Goal: Information Seeking & Learning: Understand process/instructions

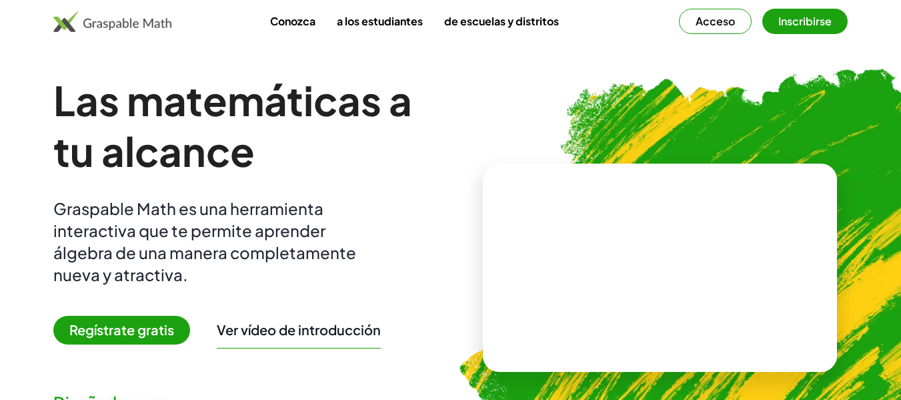
click at [422, 106] on h1 "Las matemáticas a tu alcance" at bounding box center [241, 125] width 376 height 101
click at [128, 327] on font "Regístrate gratis" at bounding box center [121, 329] width 105 height 17
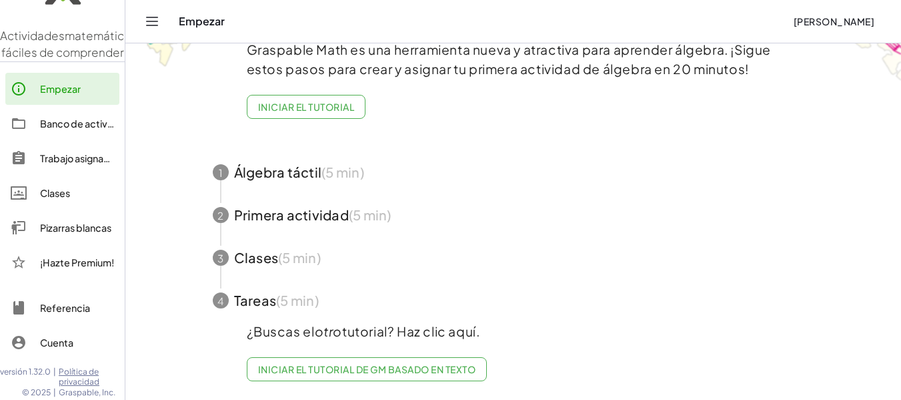
scroll to position [89, 0]
click at [312, 101] on font "Iniciar el tutorial" at bounding box center [306, 107] width 96 height 12
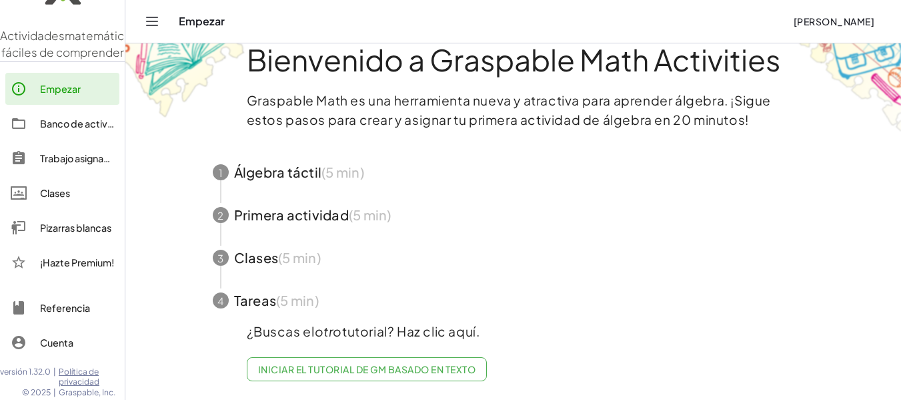
scroll to position [39, 0]
click at [296, 151] on span "button" at bounding box center [514, 172] width 634 height 43
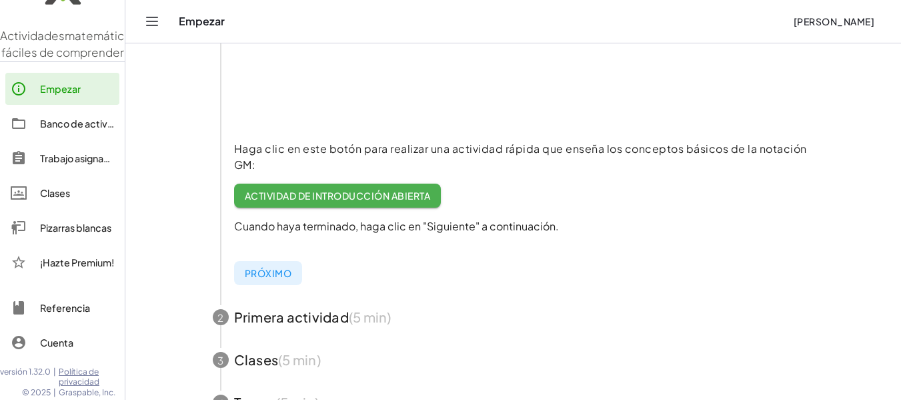
scroll to position [233, 0]
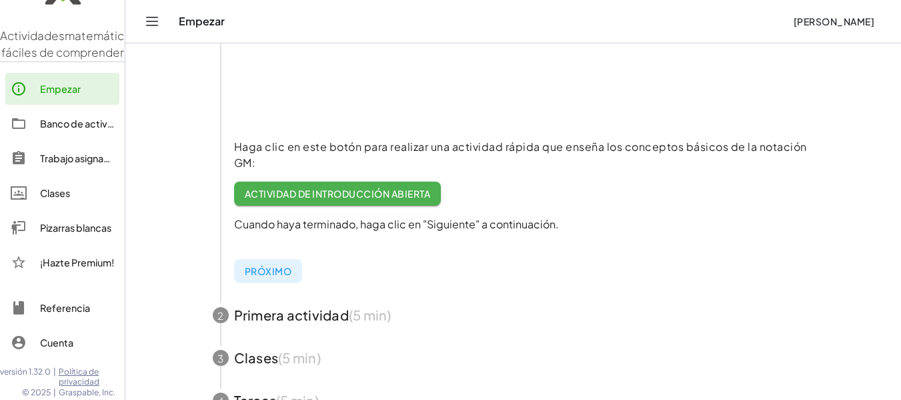
click at [378, 195] on font "Actividad de introducción abierta" at bounding box center [337, 193] width 185 height 12
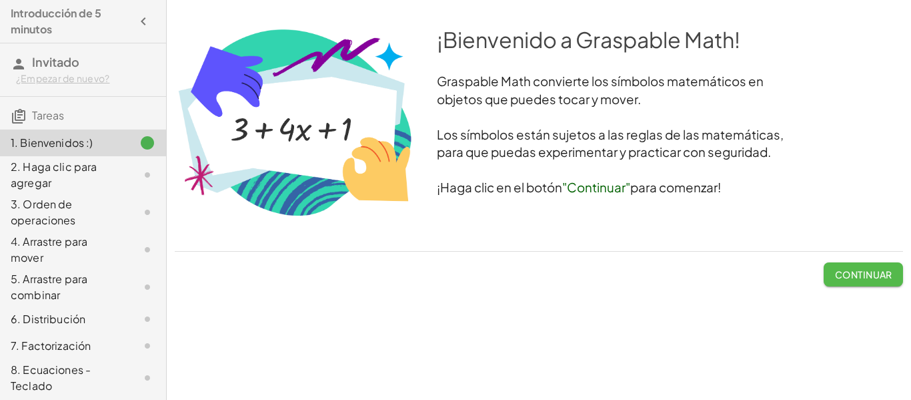
click at [876, 274] on font "Continuar" at bounding box center [863, 274] width 57 height 12
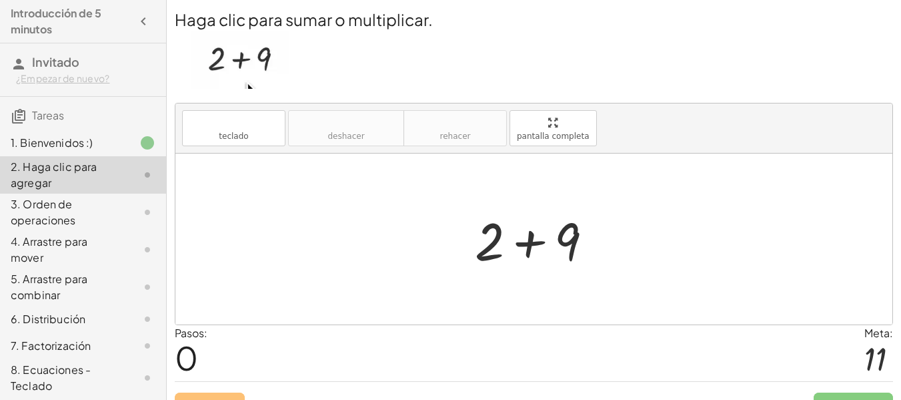
click at [532, 250] on div at bounding box center [539, 239] width 142 height 69
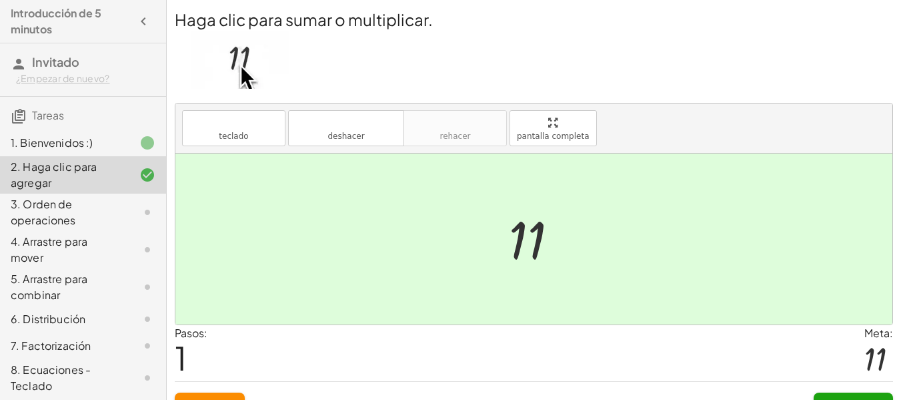
scroll to position [25, 0]
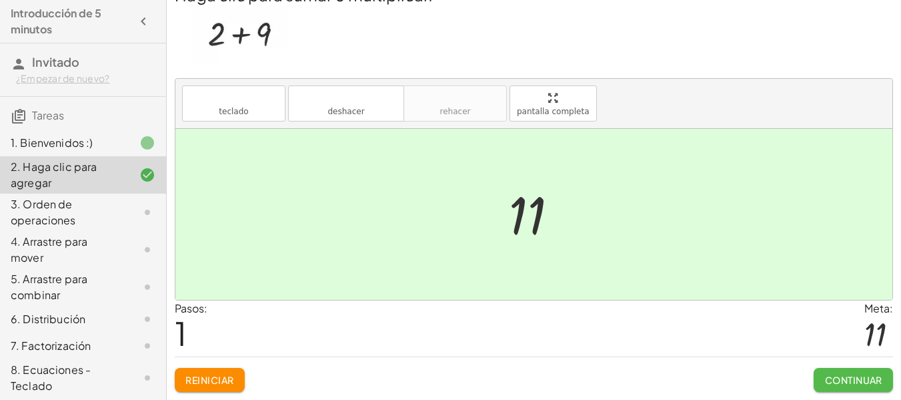
click at [869, 382] on font "Continuar" at bounding box center [853, 380] width 57 height 12
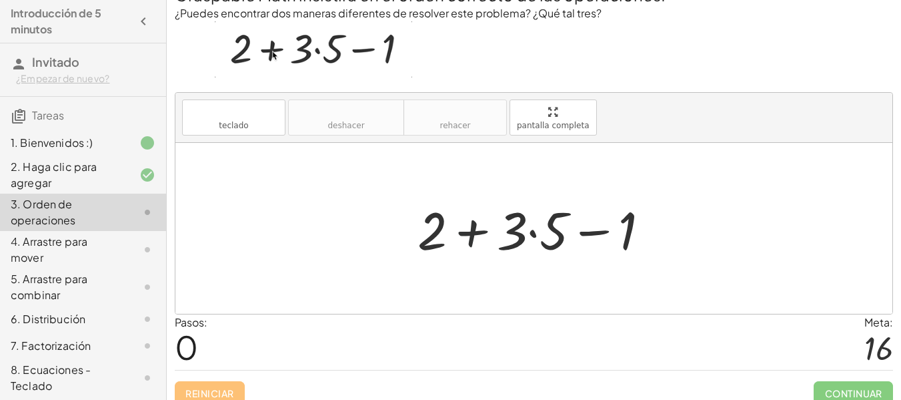
click at [469, 233] on div at bounding box center [539, 228] width 256 height 69
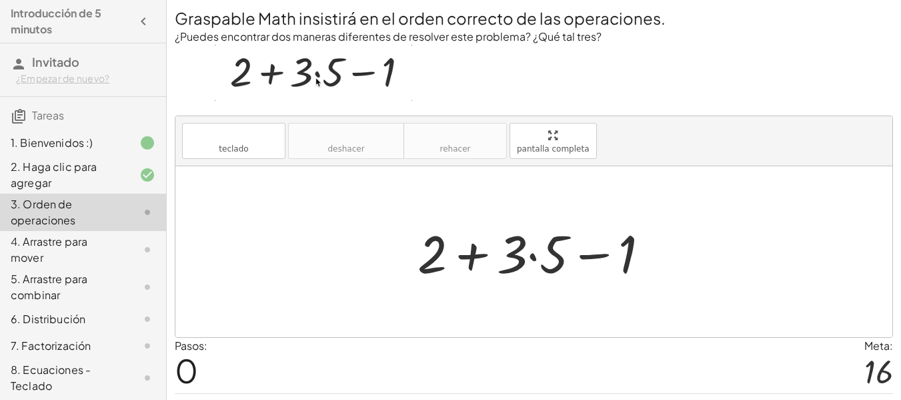
scroll to position [1, 0]
click at [533, 257] on div at bounding box center [539, 252] width 256 height 69
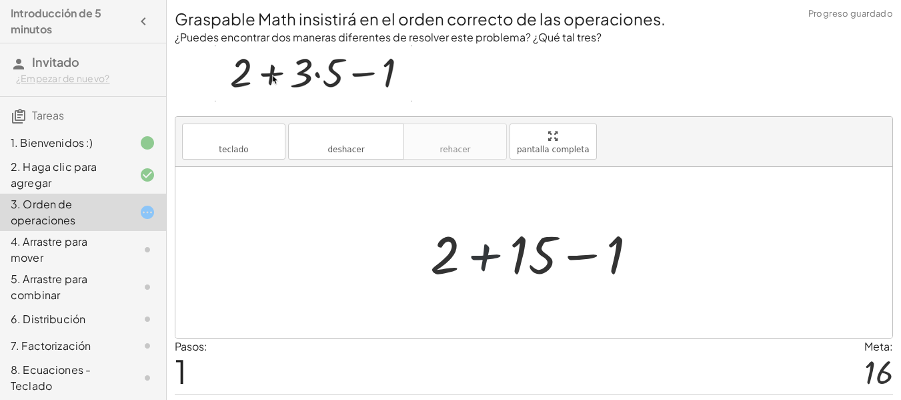
click at [475, 255] on div at bounding box center [539, 252] width 231 height 69
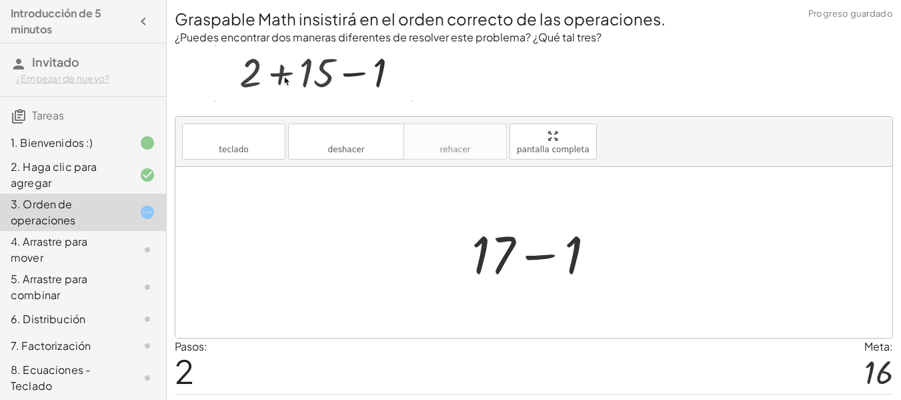
click at [532, 258] on div at bounding box center [539, 252] width 148 height 69
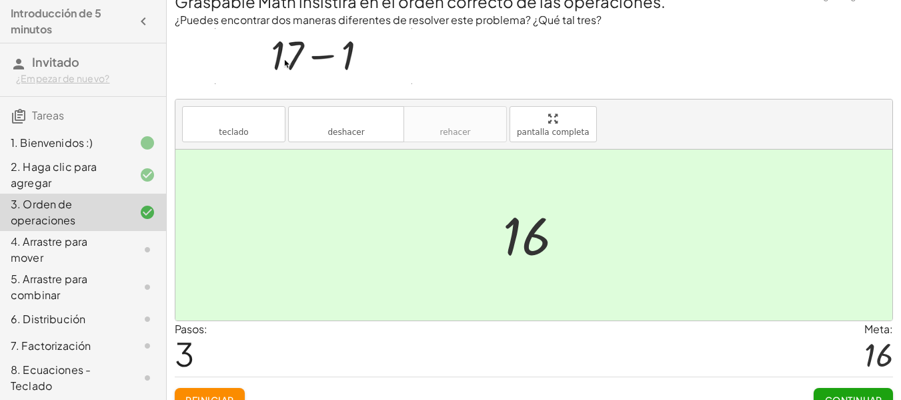
scroll to position [38, 0]
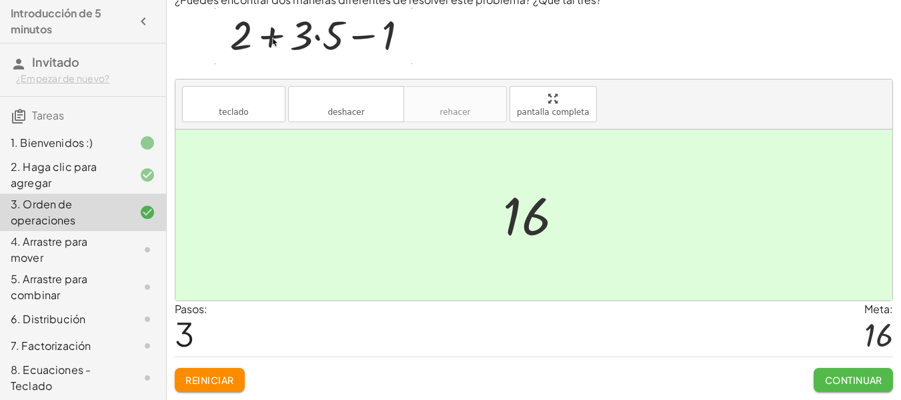
click at [837, 382] on font "Continuar" at bounding box center [853, 380] width 57 height 12
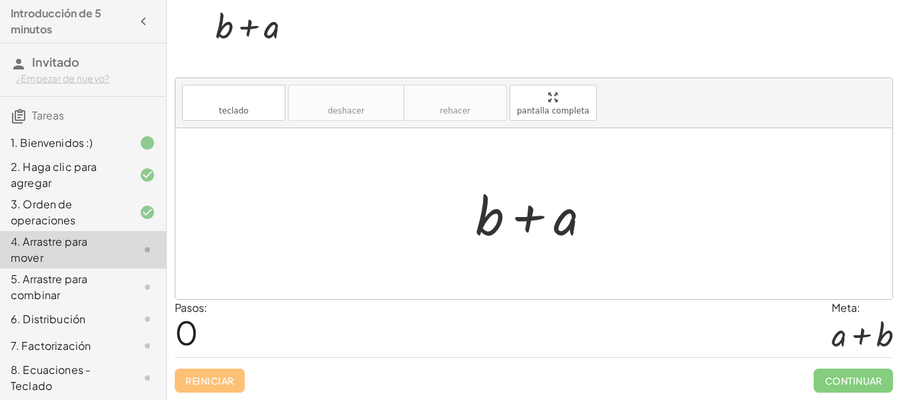
scroll to position [0, 0]
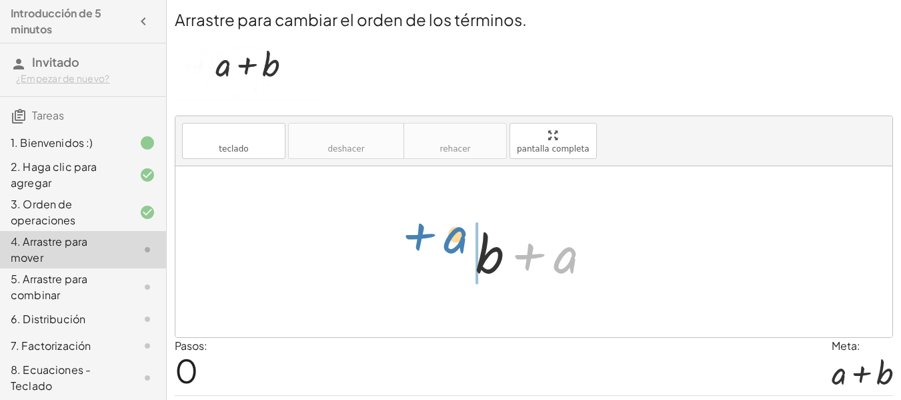
drag, startPoint x: 574, startPoint y: 259, endPoint x: 466, endPoint y: 239, distance: 109.9
click at [466, 239] on div "+ a + b + a" at bounding box center [534, 251] width 156 height 75
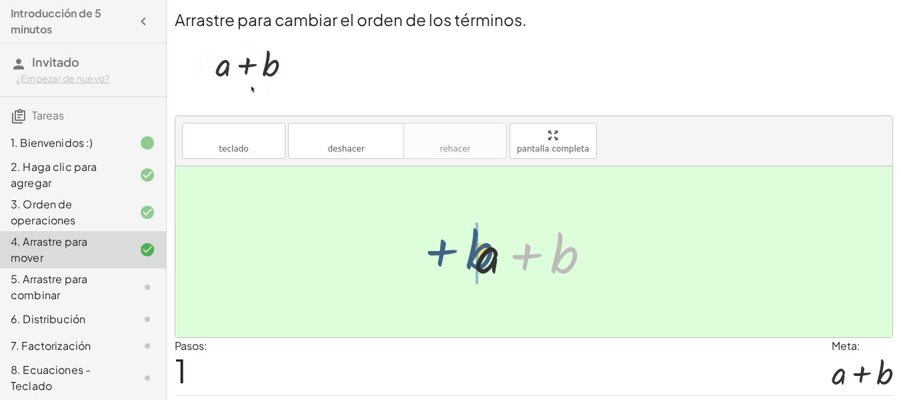
drag, startPoint x: 571, startPoint y: 251, endPoint x: 481, endPoint y: 247, distance: 90.1
click at [481, 247] on div at bounding box center [538, 251] width 139 height 69
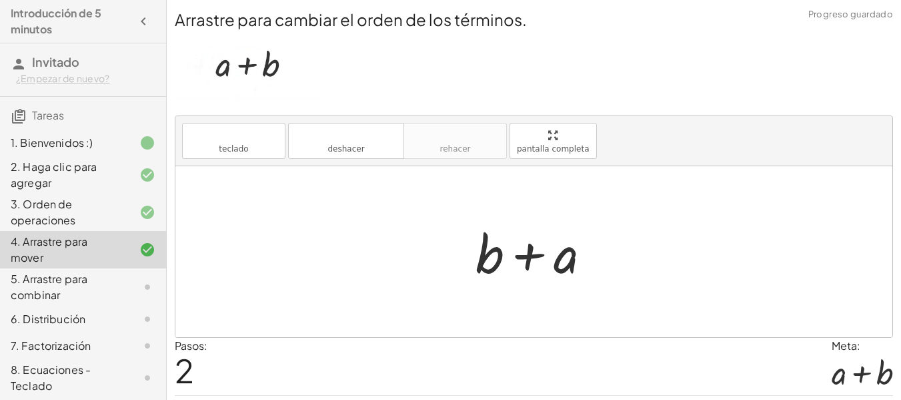
scroll to position [39, 0]
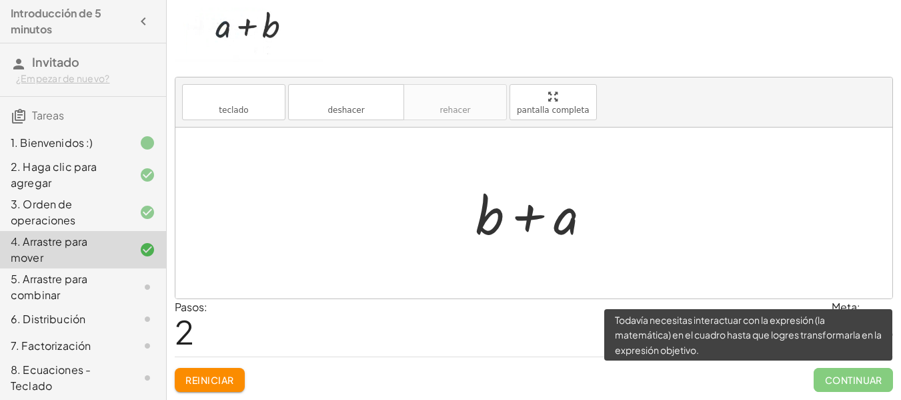
click at [835, 379] on span "Continuar" at bounding box center [853, 380] width 79 height 24
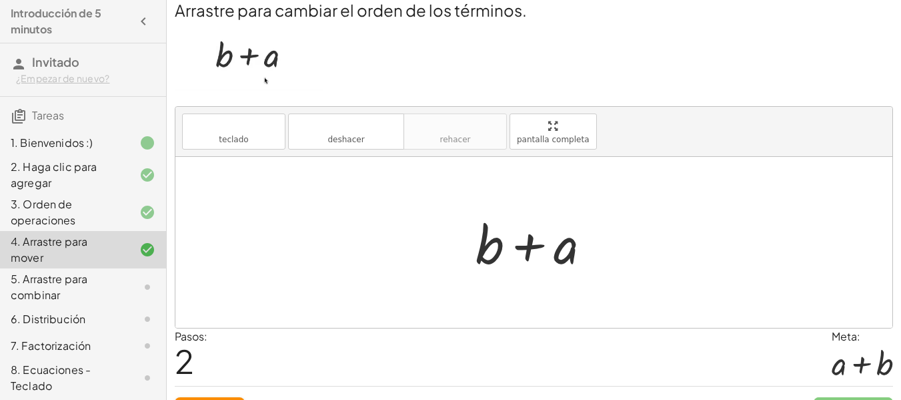
scroll to position [14, 0]
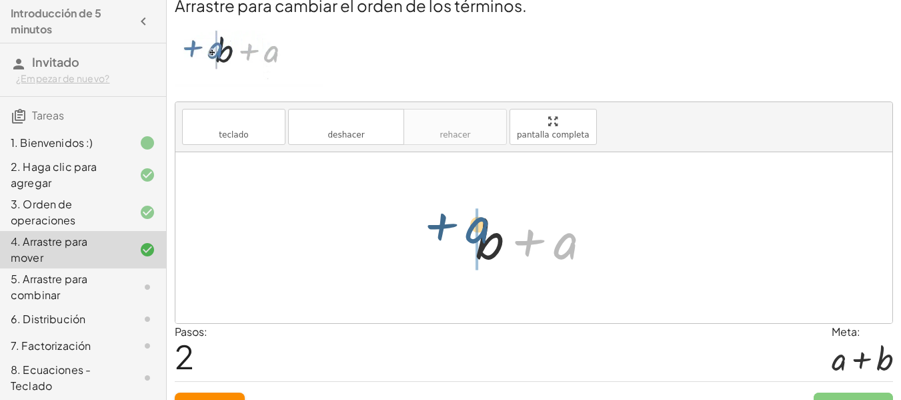
drag, startPoint x: 564, startPoint y: 247, endPoint x: 467, endPoint y: 233, distance: 97.8
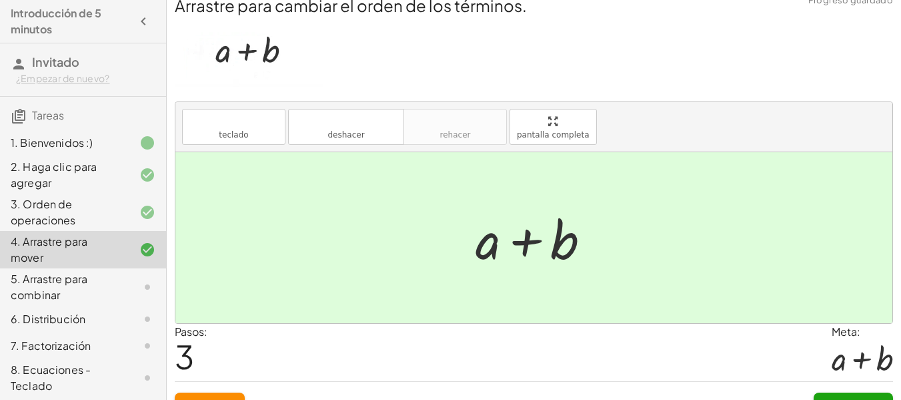
scroll to position [39, 0]
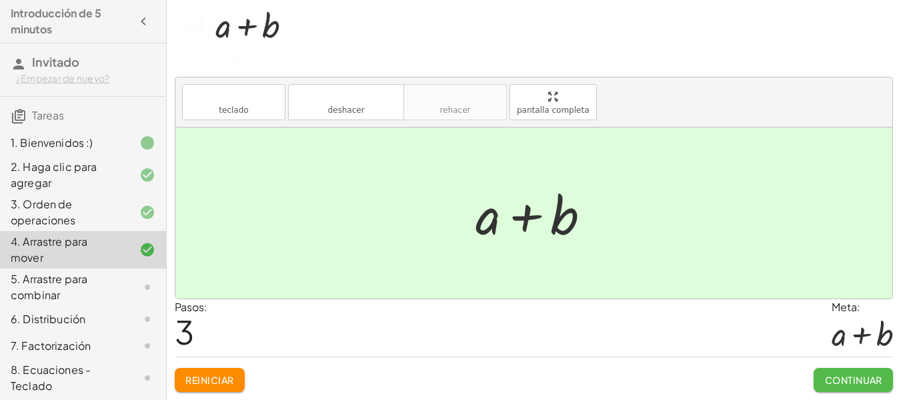
click at [870, 383] on font "Continuar" at bounding box center [853, 380] width 57 height 12
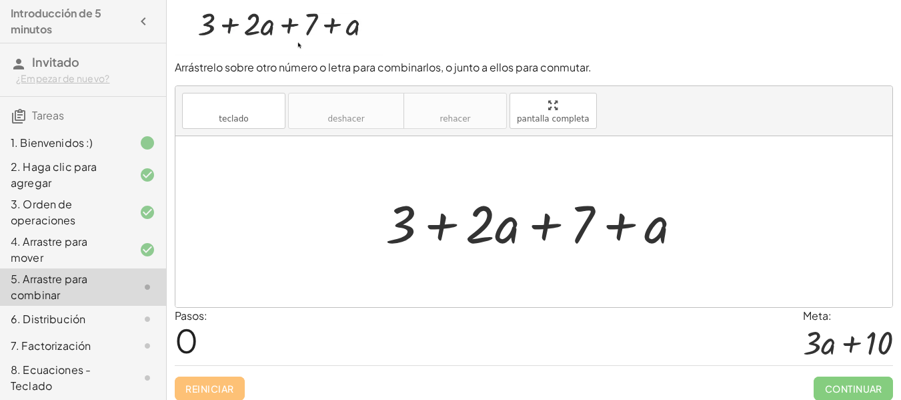
scroll to position [41, 0]
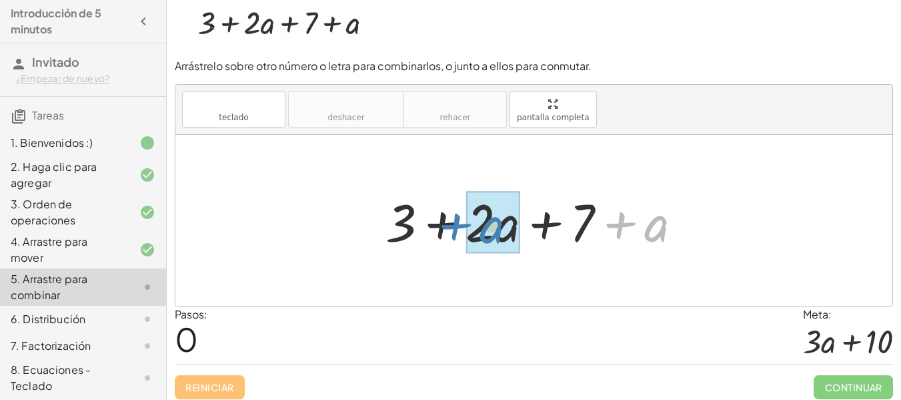
drag, startPoint x: 654, startPoint y: 235, endPoint x: 490, endPoint y: 237, distance: 164.1
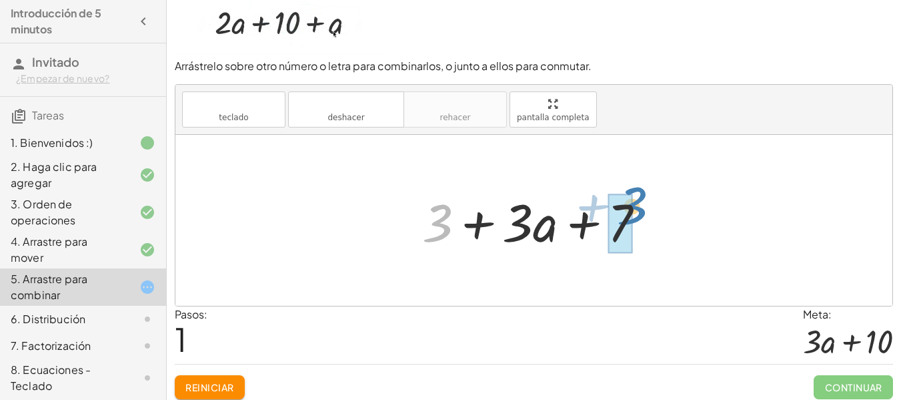
drag, startPoint x: 432, startPoint y: 235, endPoint x: 624, endPoint y: 219, distance: 192.1
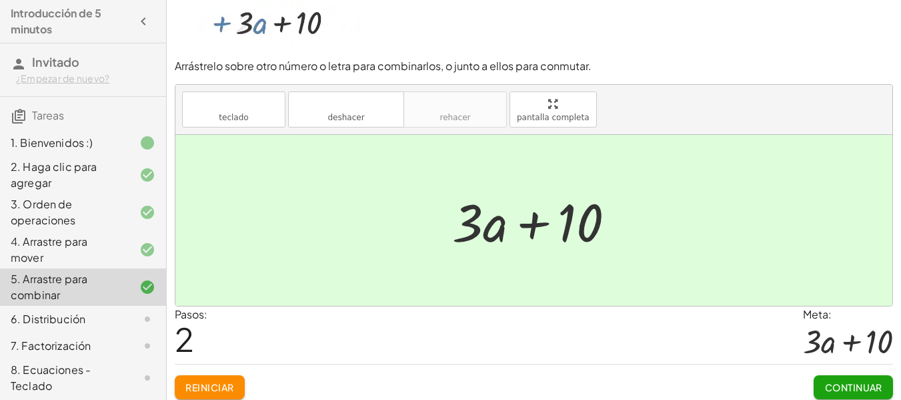
scroll to position [48, 0]
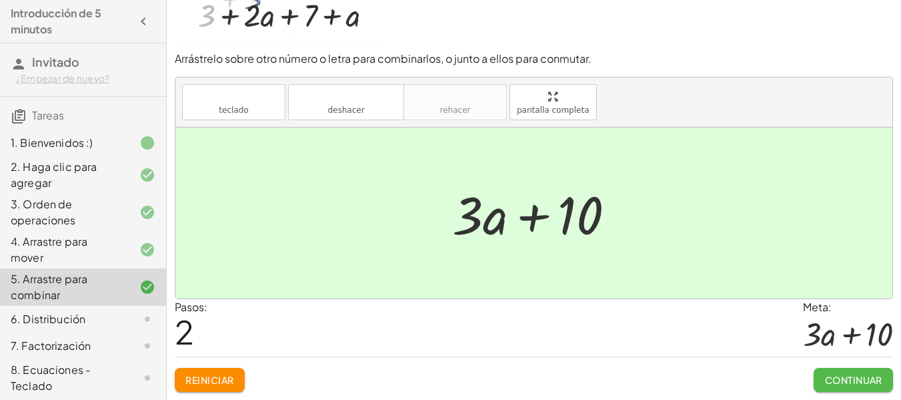
click at [841, 376] on font "Continuar" at bounding box center [853, 380] width 57 height 12
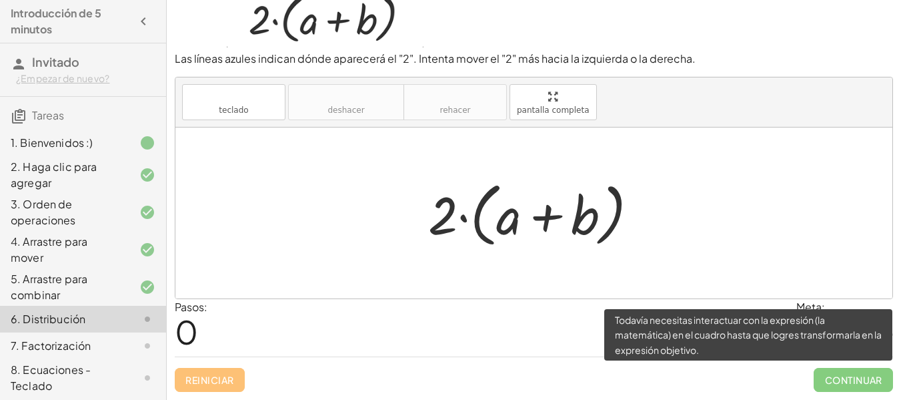
scroll to position [39, 0]
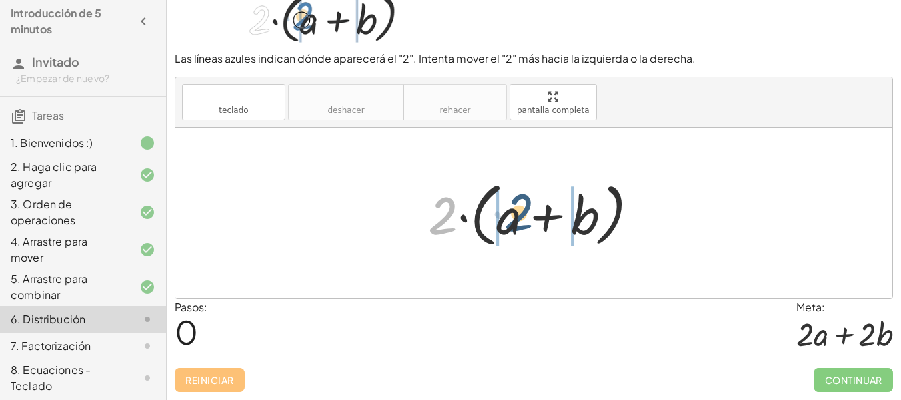
drag, startPoint x: 443, startPoint y: 225, endPoint x: 520, endPoint y: 222, distance: 76.8
click at [520, 222] on div at bounding box center [539, 213] width 234 height 77
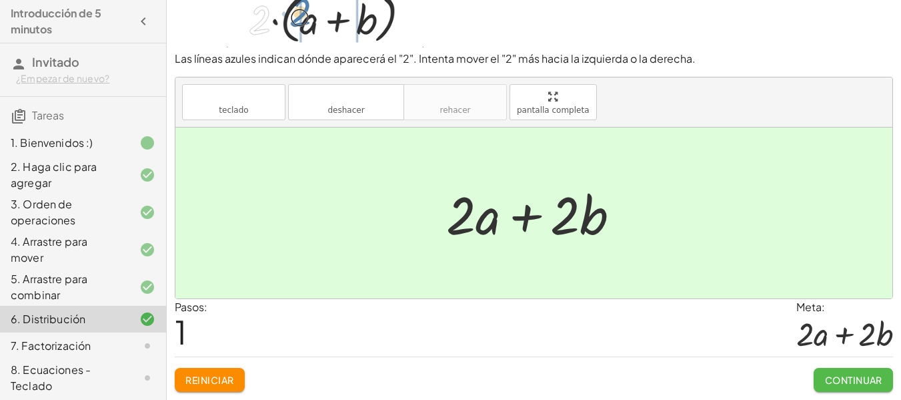
click at [843, 379] on font "Continuar" at bounding box center [853, 380] width 57 height 12
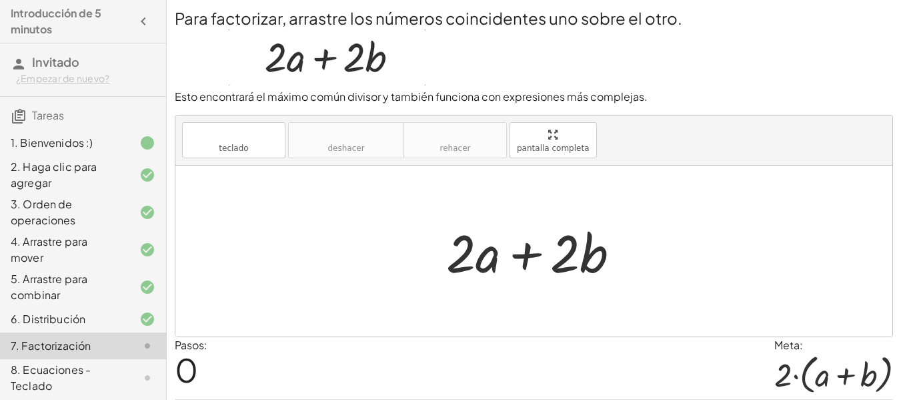
scroll to position [7, 0]
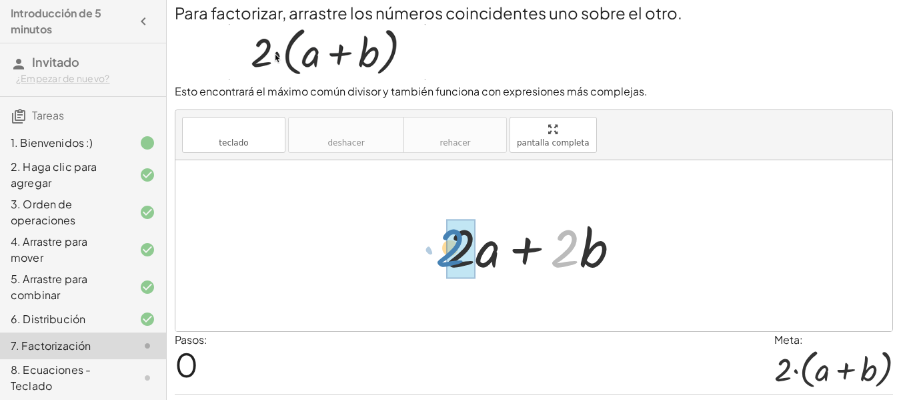
drag, startPoint x: 556, startPoint y: 259, endPoint x: 442, endPoint y: 259, distance: 114.7
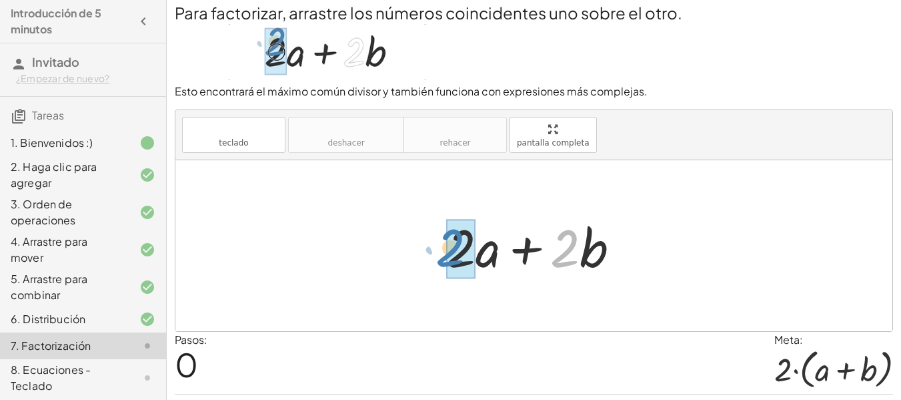
click at [442, 259] on div at bounding box center [539, 245] width 198 height 69
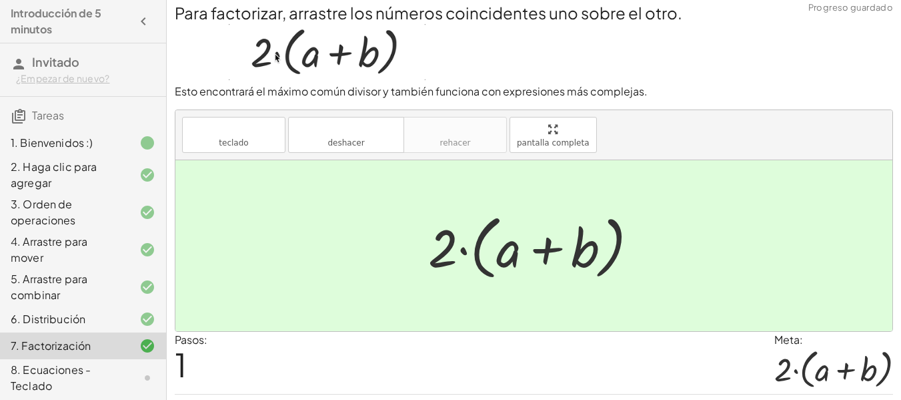
scroll to position [44, 0]
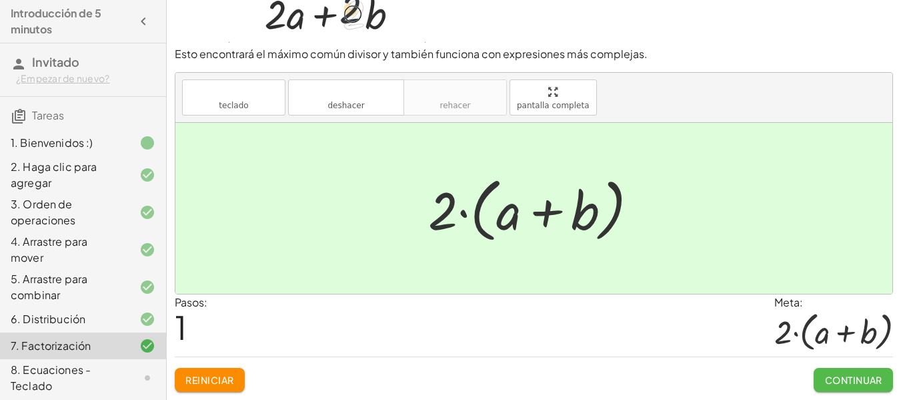
click at [855, 388] on button "Continuar" at bounding box center [853, 380] width 79 height 24
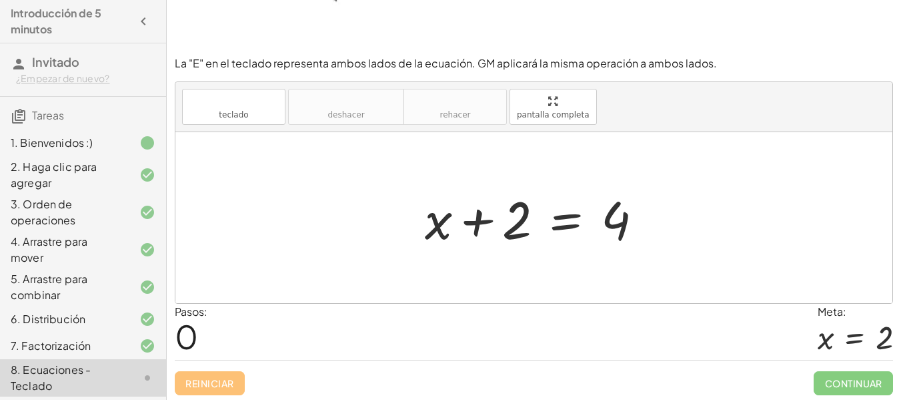
scroll to position [107, 0]
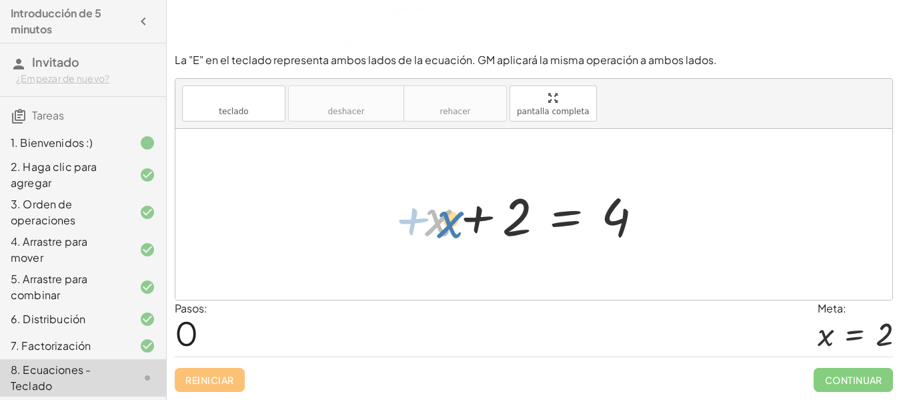
click at [446, 219] on div at bounding box center [539, 214] width 242 height 69
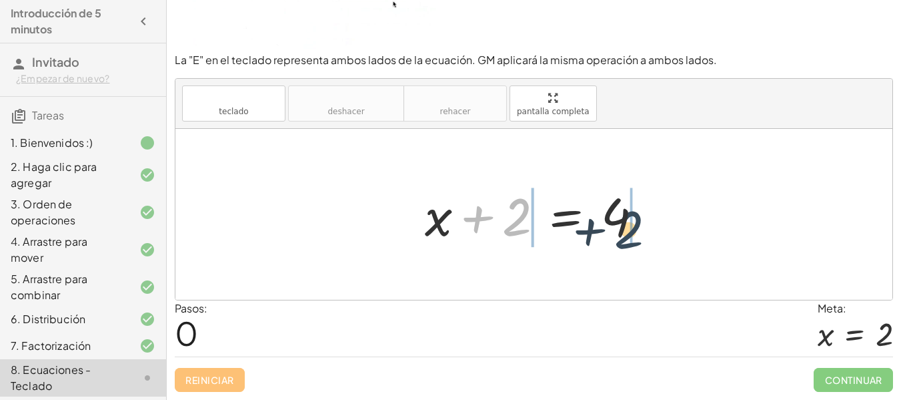
drag, startPoint x: 510, startPoint y: 225, endPoint x: 672, endPoint y: 216, distance: 163.0
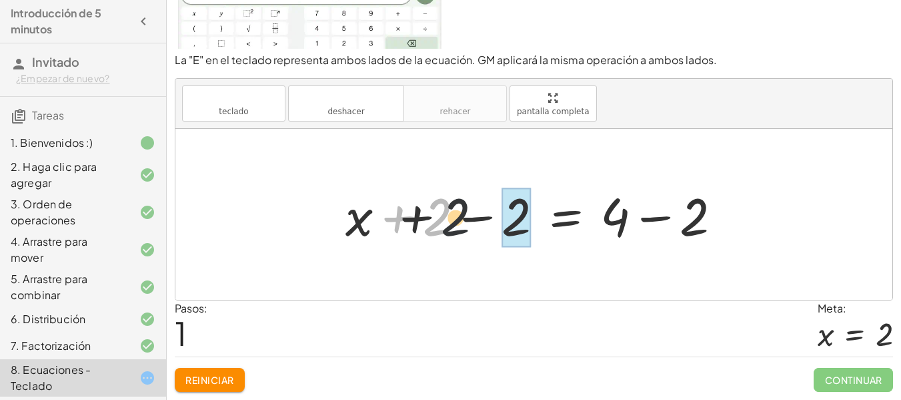
drag, startPoint x: 443, startPoint y: 219, endPoint x: 524, endPoint y: 221, distance: 81.4
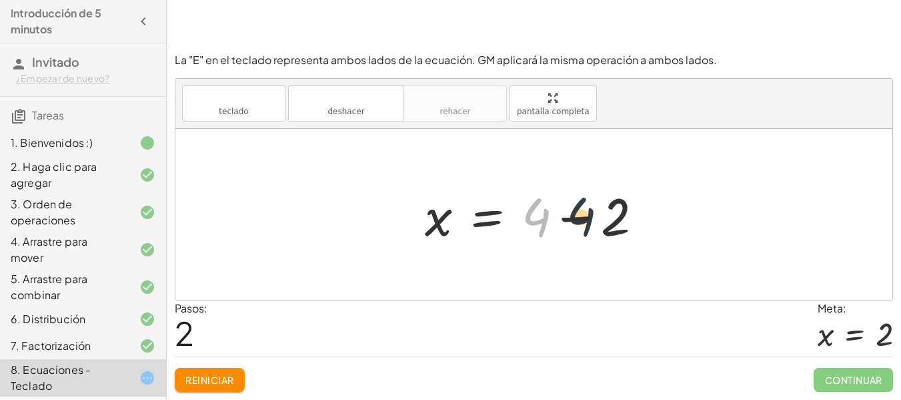
drag, startPoint x: 535, startPoint y: 221, endPoint x: 593, endPoint y: 221, distance: 58.0
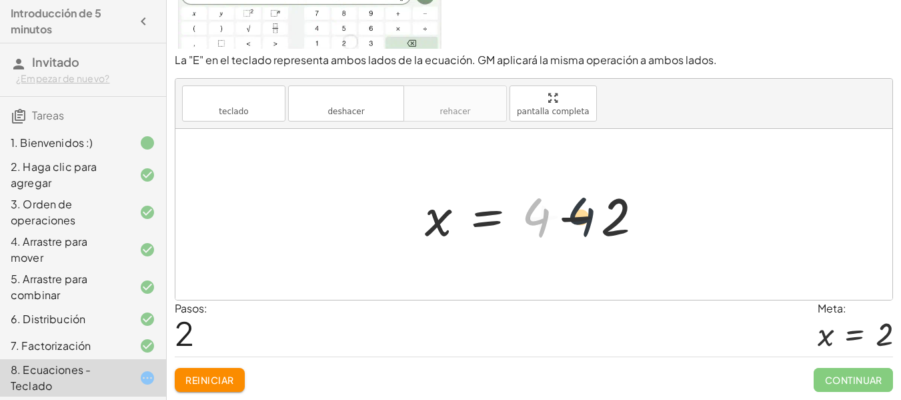
click at [593, 221] on div at bounding box center [539, 214] width 242 height 69
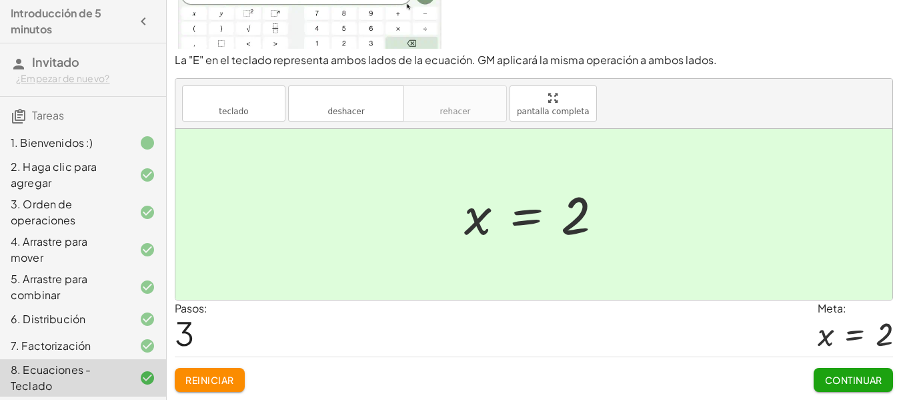
click at [812, 373] on div "Reiniciar Continuar" at bounding box center [534, 373] width 718 height 35
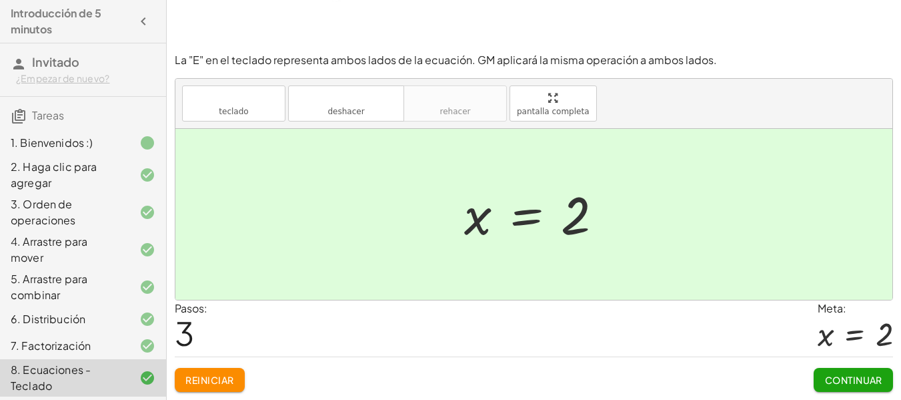
click at [819, 375] on button "Continuar" at bounding box center [853, 380] width 79 height 24
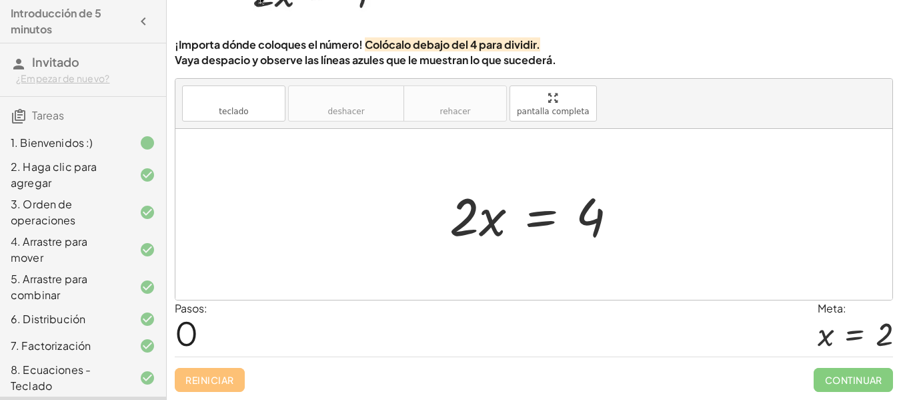
scroll to position [99, 0]
drag, startPoint x: 466, startPoint y: 211, endPoint x: 622, endPoint y: 221, distance: 155.8
click at [622, 221] on div at bounding box center [539, 214] width 192 height 69
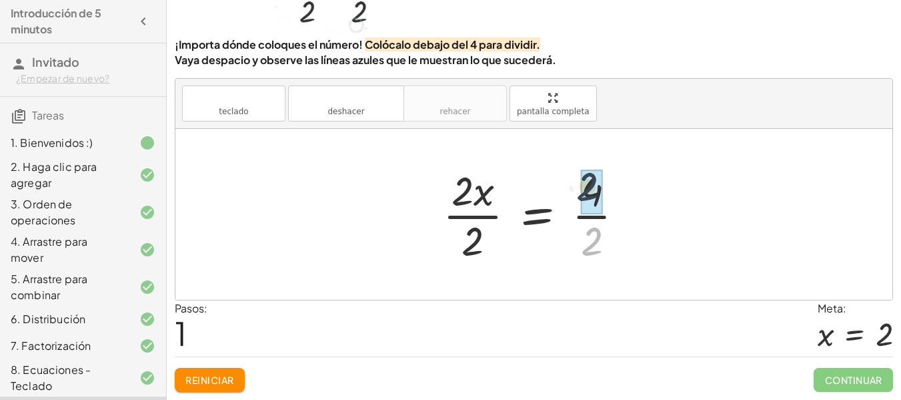
drag, startPoint x: 600, startPoint y: 235, endPoint x: 595, endPoint y: 179, distance: 56.2
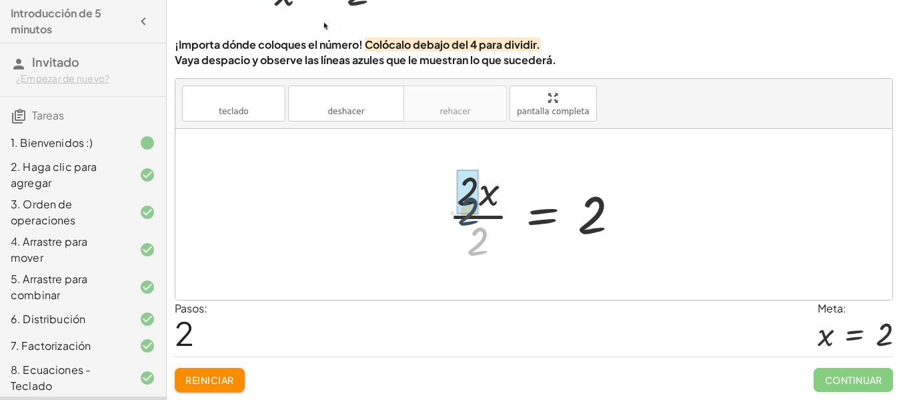
drag, startPoint x: 486, startPoint y: 242, endPoint x: 476, endPoint y: 211, distance: 33.1
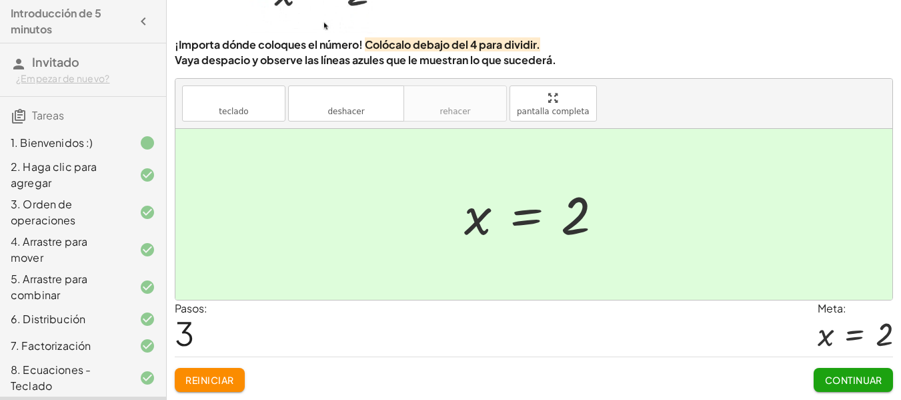
click at [858, 382] on font "Continuar" at bounding box center [853, 380] width 57 height 12
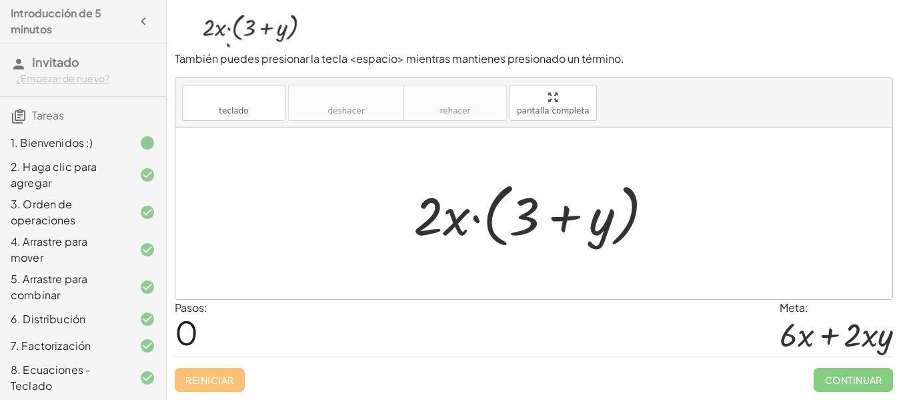
scroll to position [97, 0]
